Goal: Go to known website: Go to known website

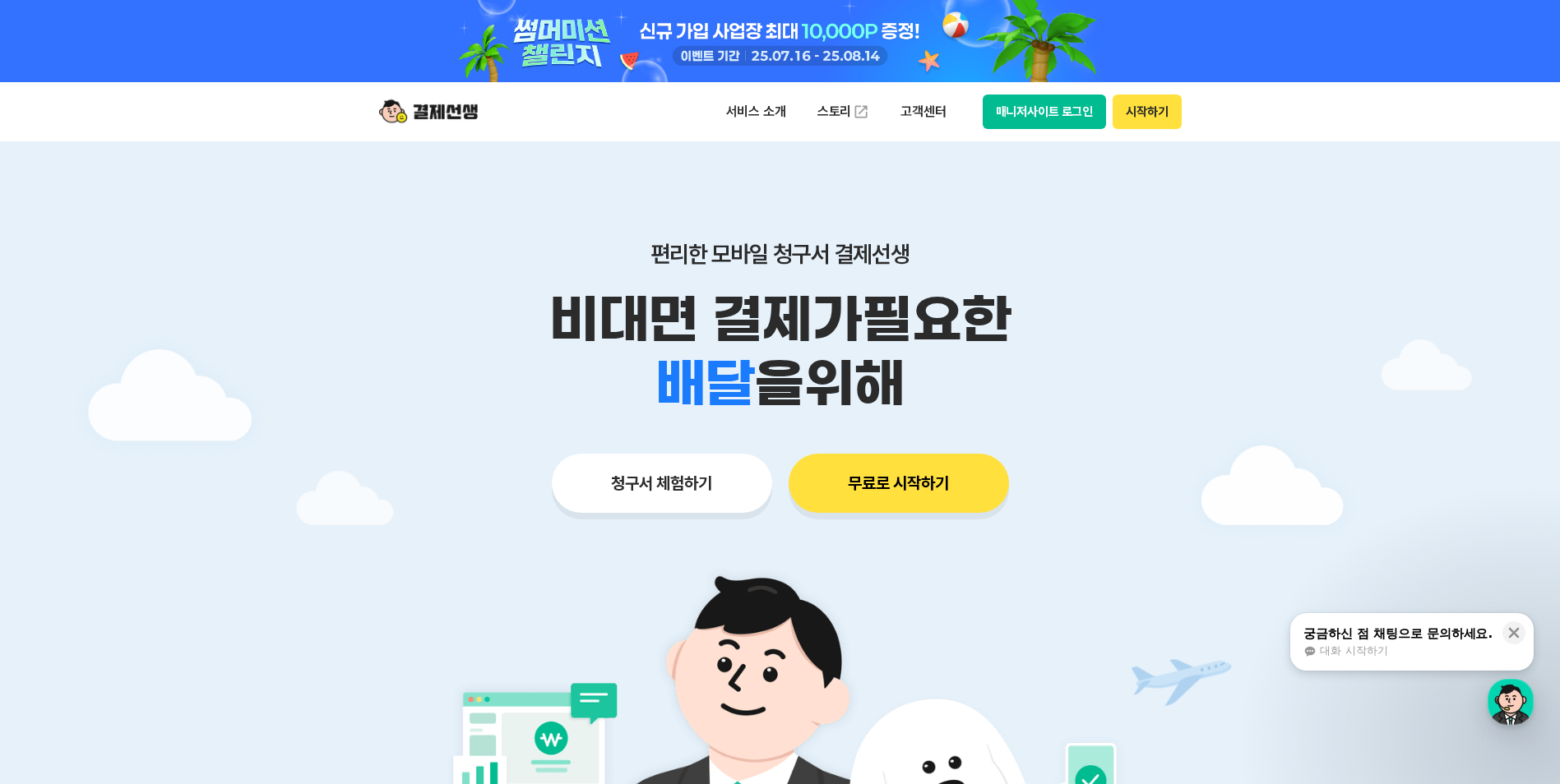
click at [1040, 101] on button "매니저사이트 로그인" at bounding box center [1045, 112] width 125 height 35
click at [1041, 118] on button "매니저사이트 로그인" at bounding box center [1045, 112] width 125 height 35
click at [1052, 114] on button "매니저사이트 로그인" at bounding box center [1045, 112] width 125 height 35
click at [1050, 111] on button "매니저사이트 로그인" at bounding box center [1045, 112] width 125 height 35
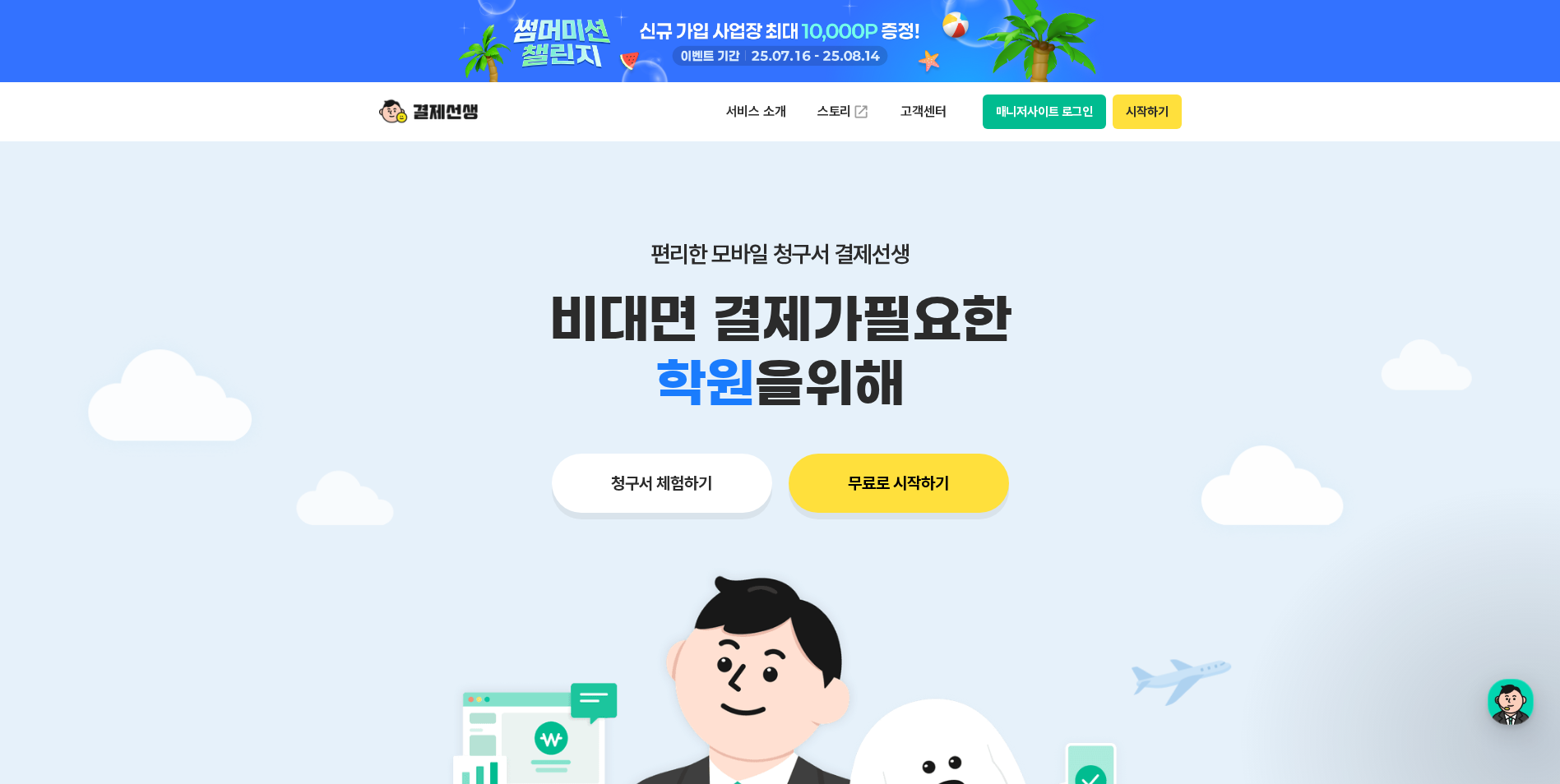
click at [1002, 108] on button "매니저사이트 로그인" at bounding box center [1045, 112] width 125 height 35
